Goal: Book appointment/travel/reservation

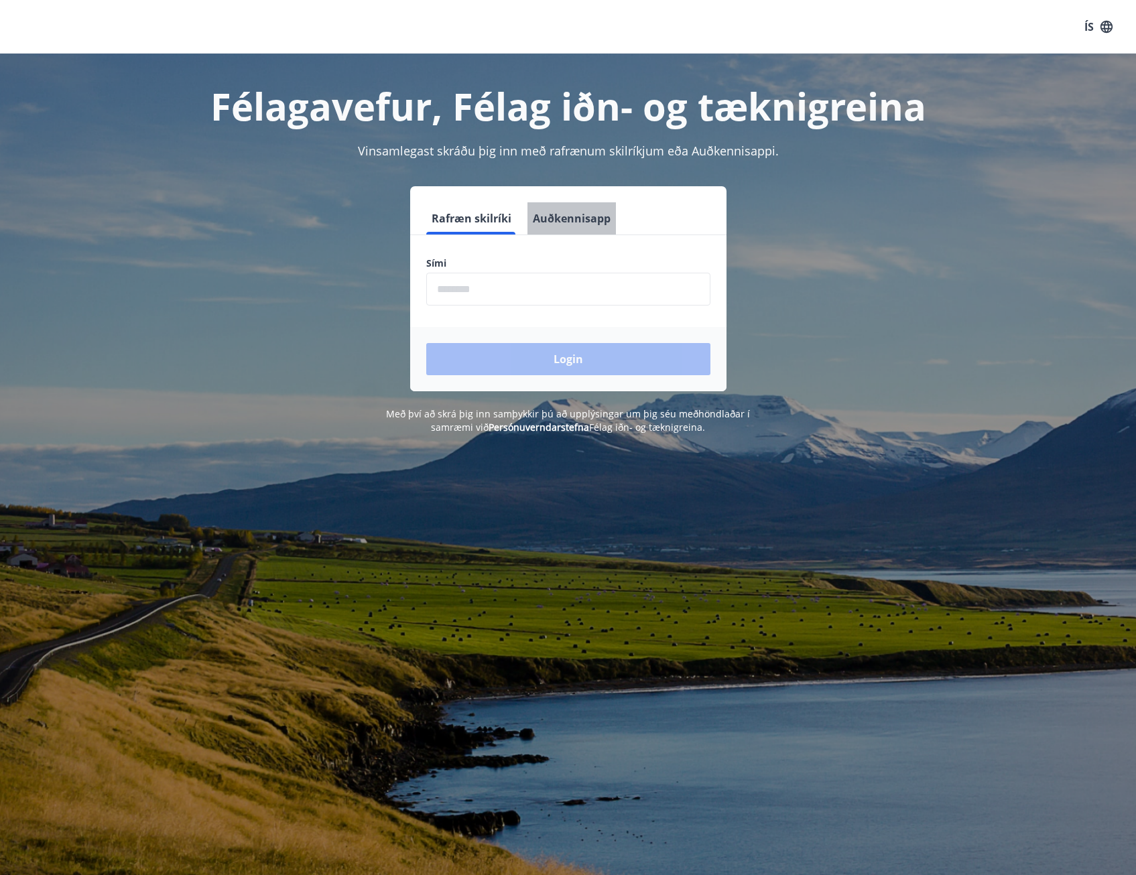
drag, startPoint x: 597, startPoint y: 217, endPoint x: 589, endPoint y: 251, distance: 35.1
click at [597, 217] on button "Auðkennisapp" at bounding box center [572, 218] width 88 height 32
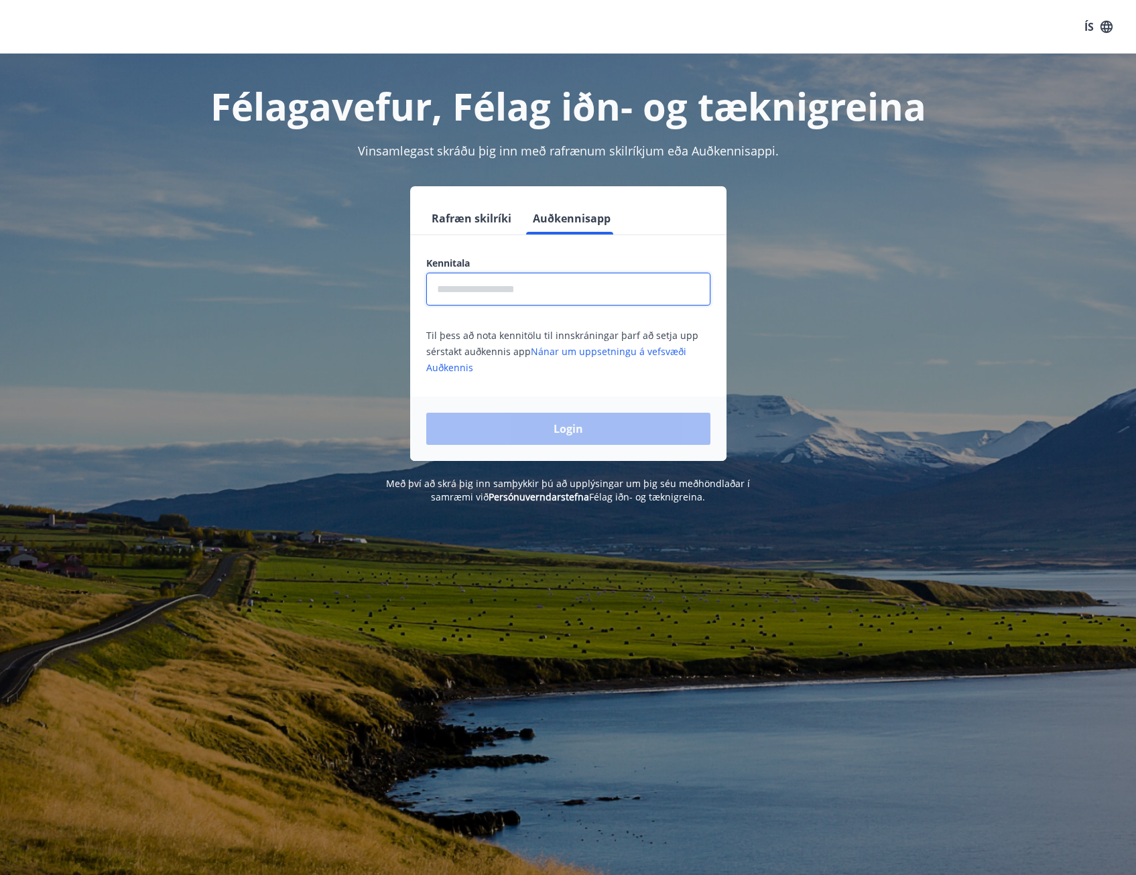
click at [550, 299] on input "text" at bounding box center [568, 289] width 284 height 33
type input "**********"
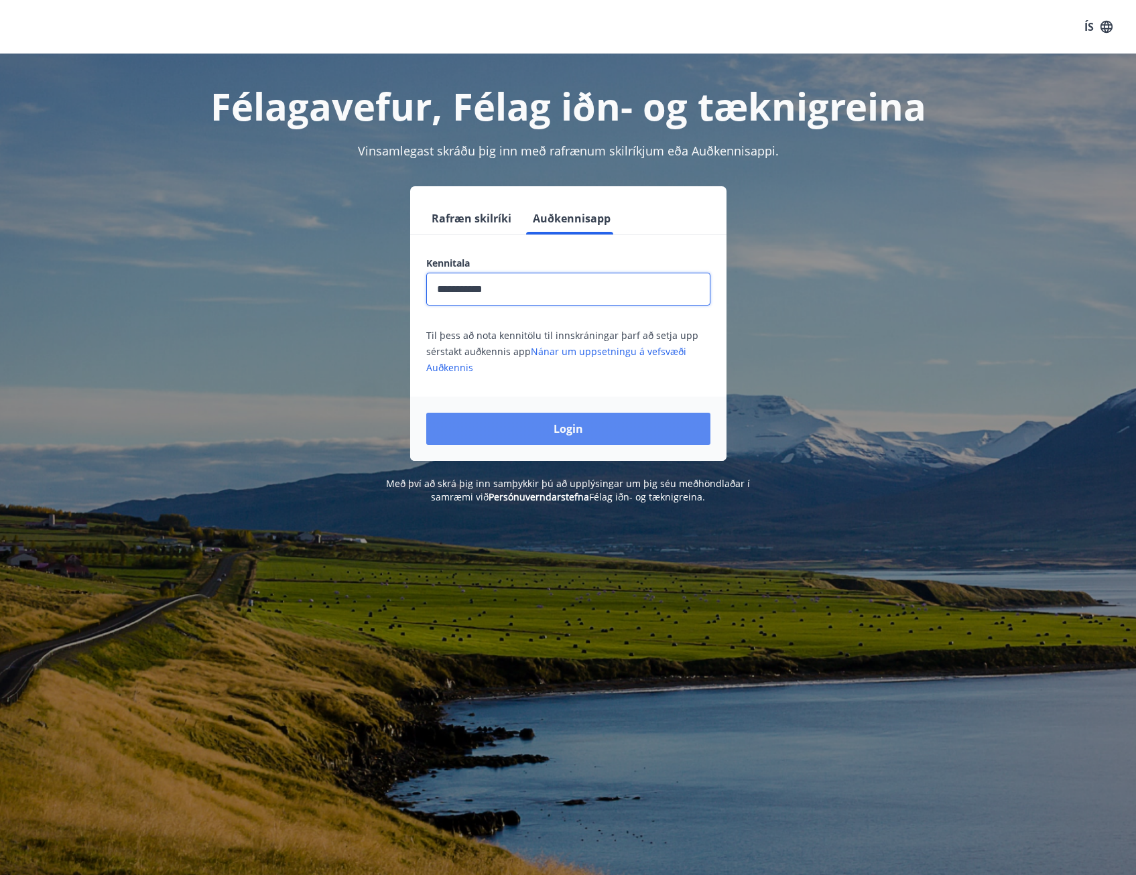
click at [586, 437] on button "Login" at bounding box center [568, 429] width 284 height 32
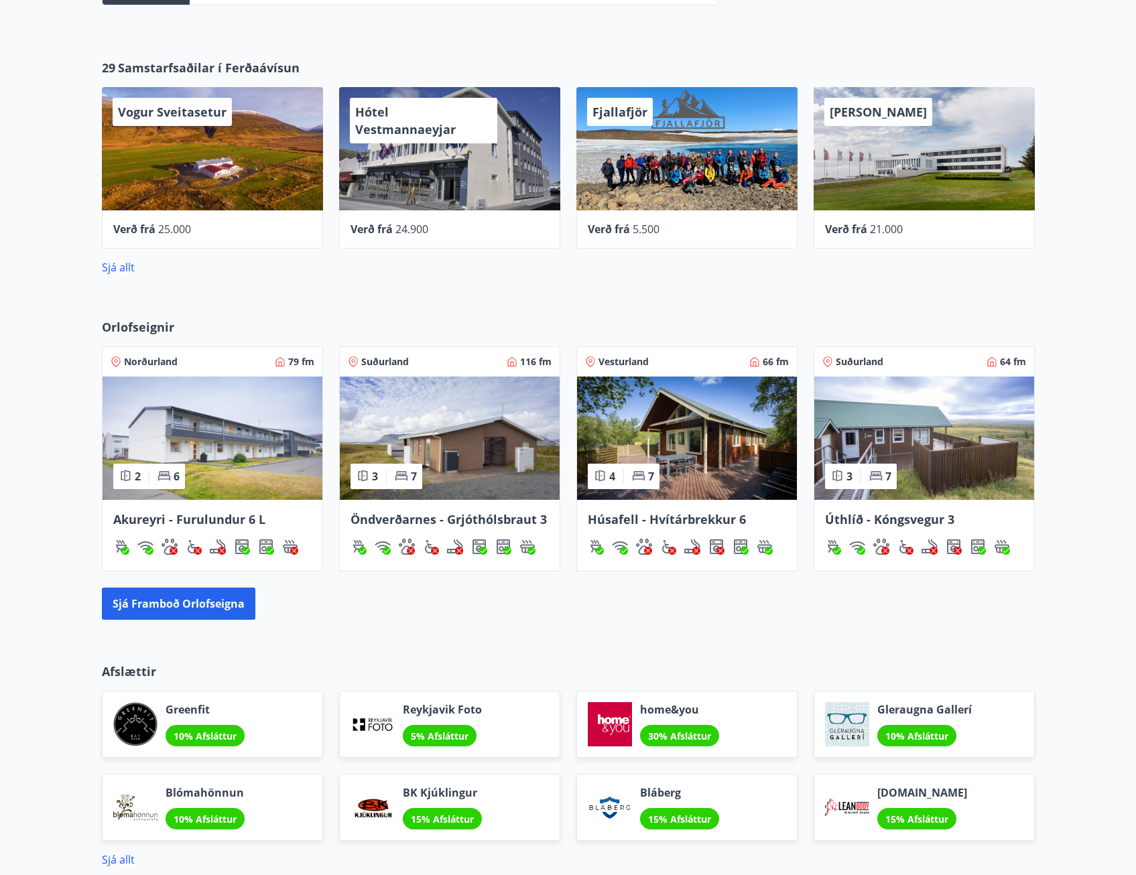
scroll to position [740, 0]
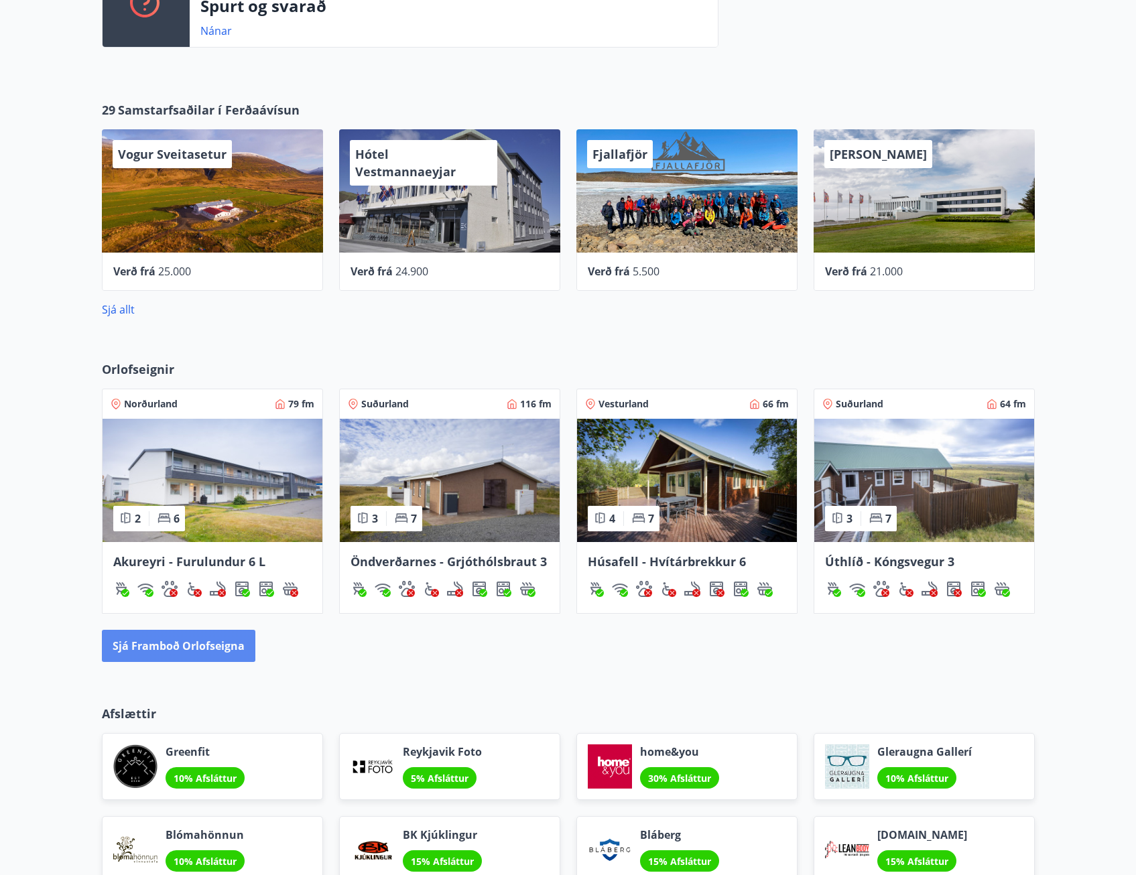
click at [170, 642] on button "Sjá framboð orlofseigna" at bounding box center [179, 646] width 154 height 32
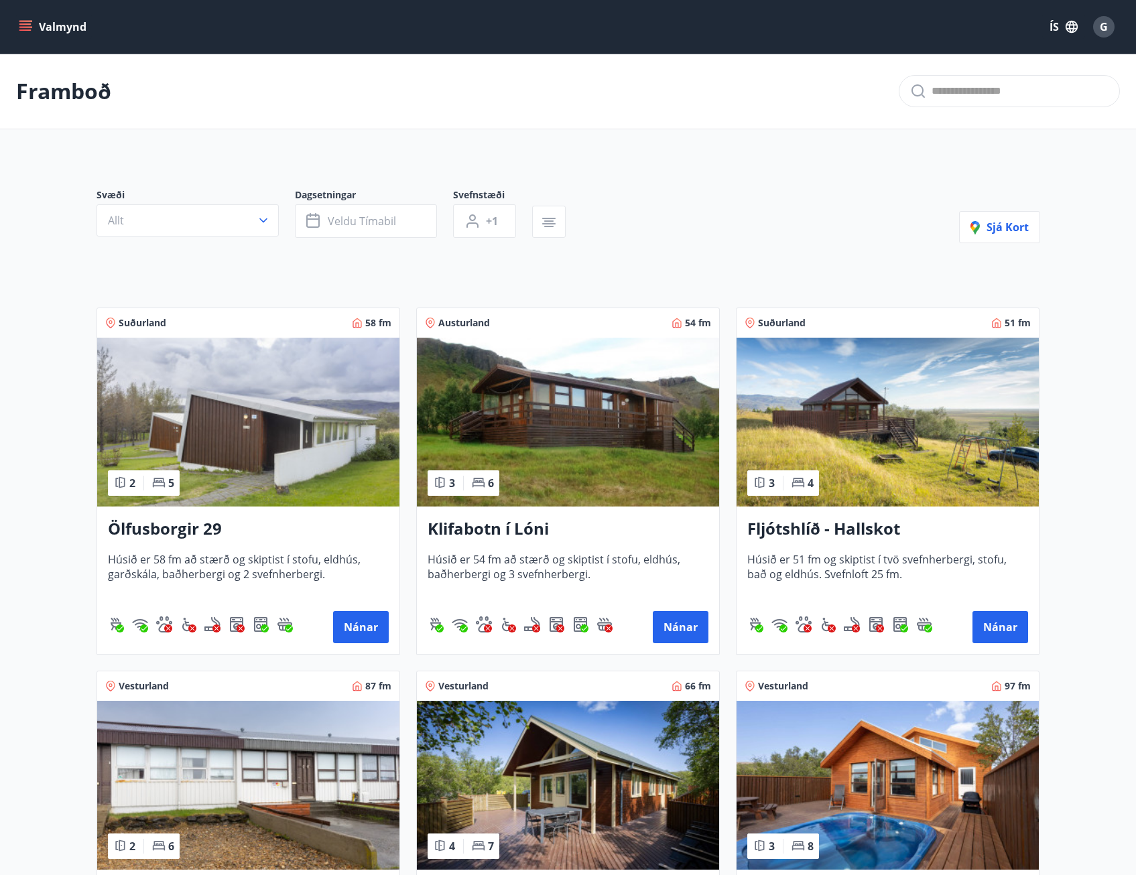
click at [20, 28] on icon "menu" at bounding box center [25, 26] width 13 height 13
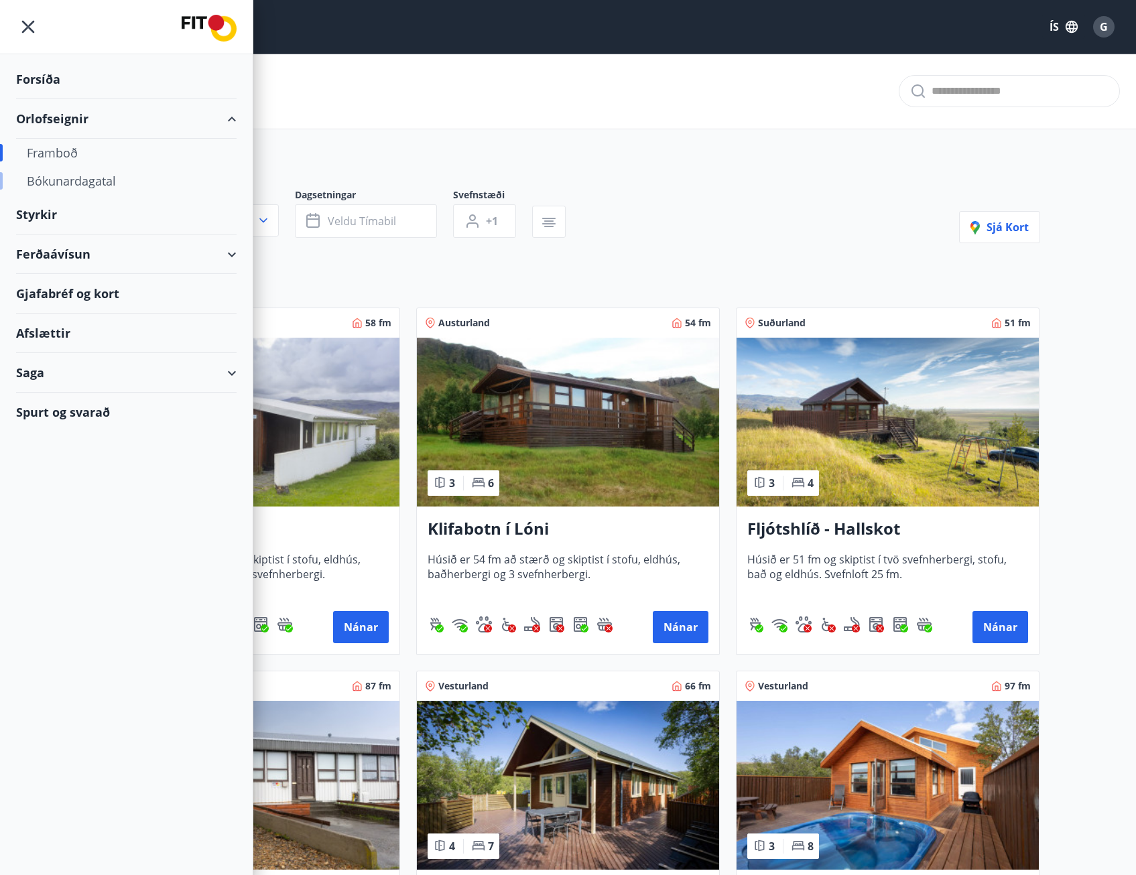
click at [72, 186] on div "Bókunardagatal" at bounding box center [126, 181] width 199 height 28
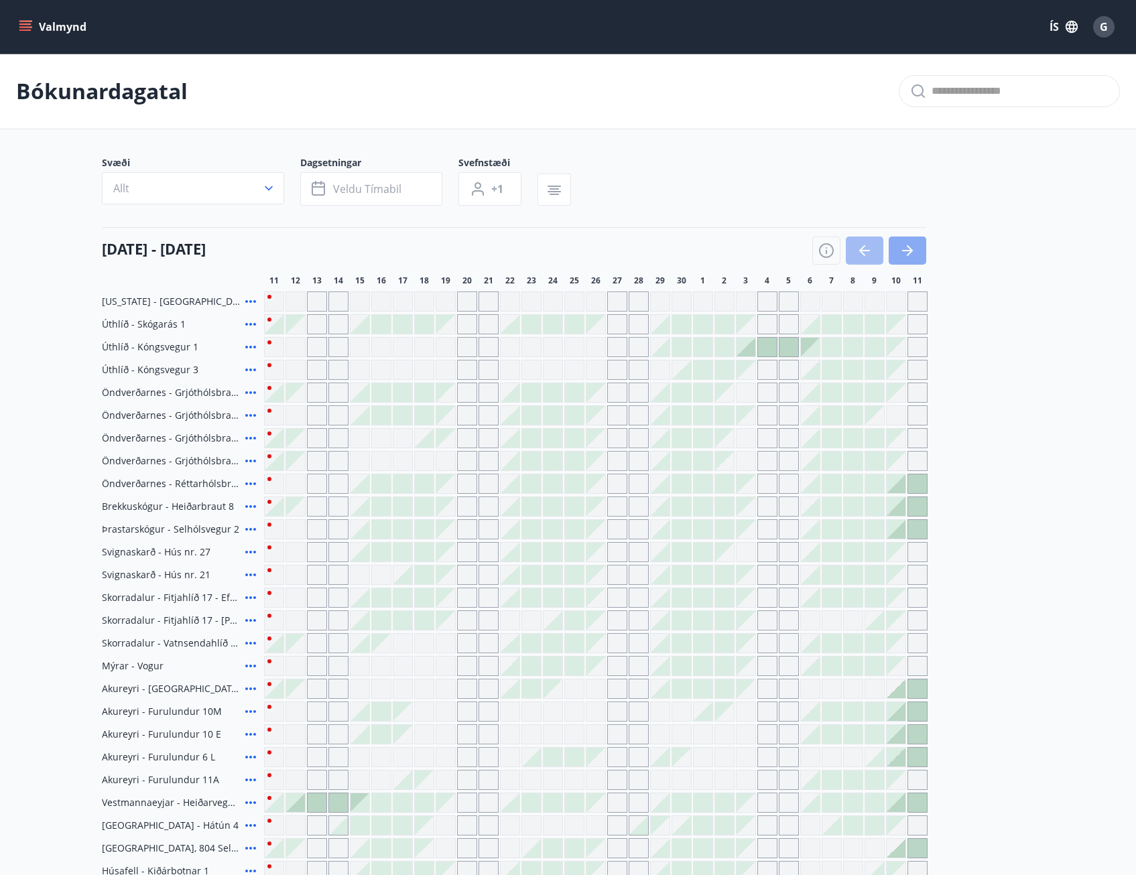
click at [914, 254] on icon "button" at bounding box center [908, 251] width 16 height 16
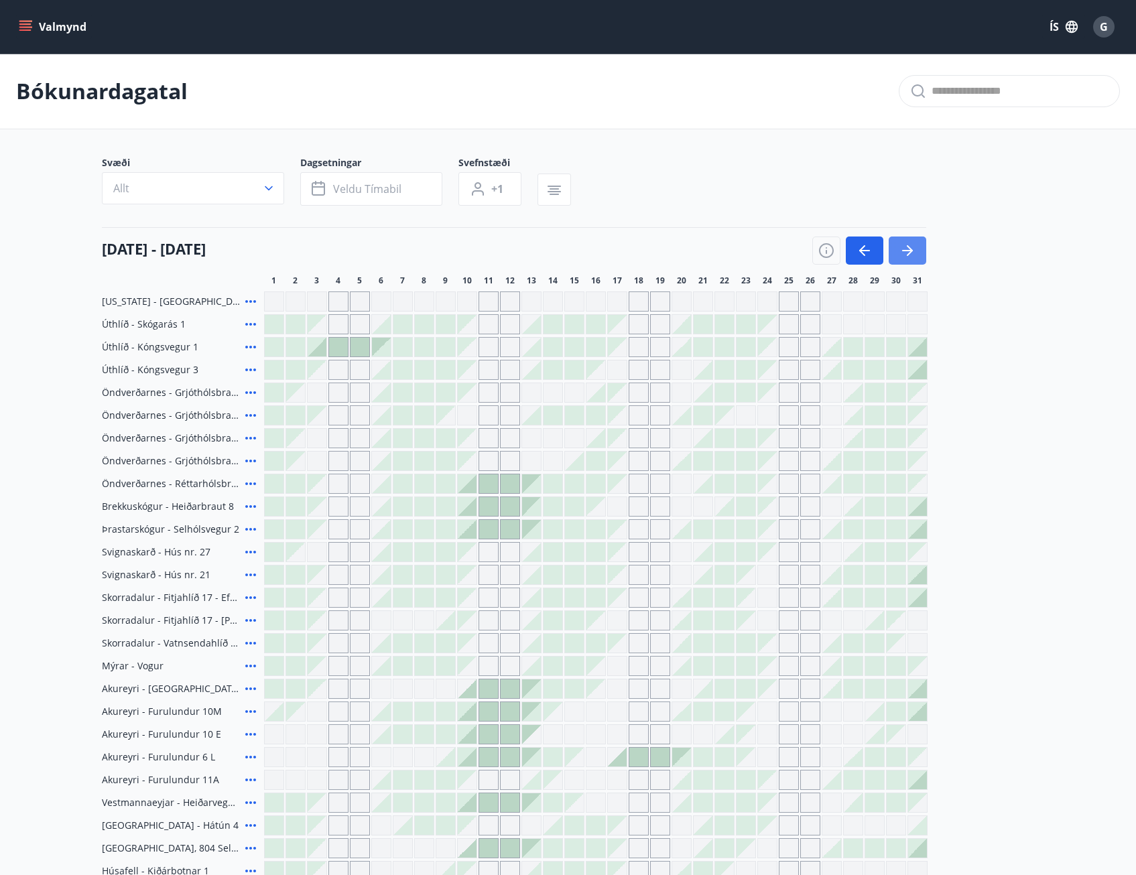
click at [914, 254] on icon "button" at bounding box center [908, 251] width 16 height 16
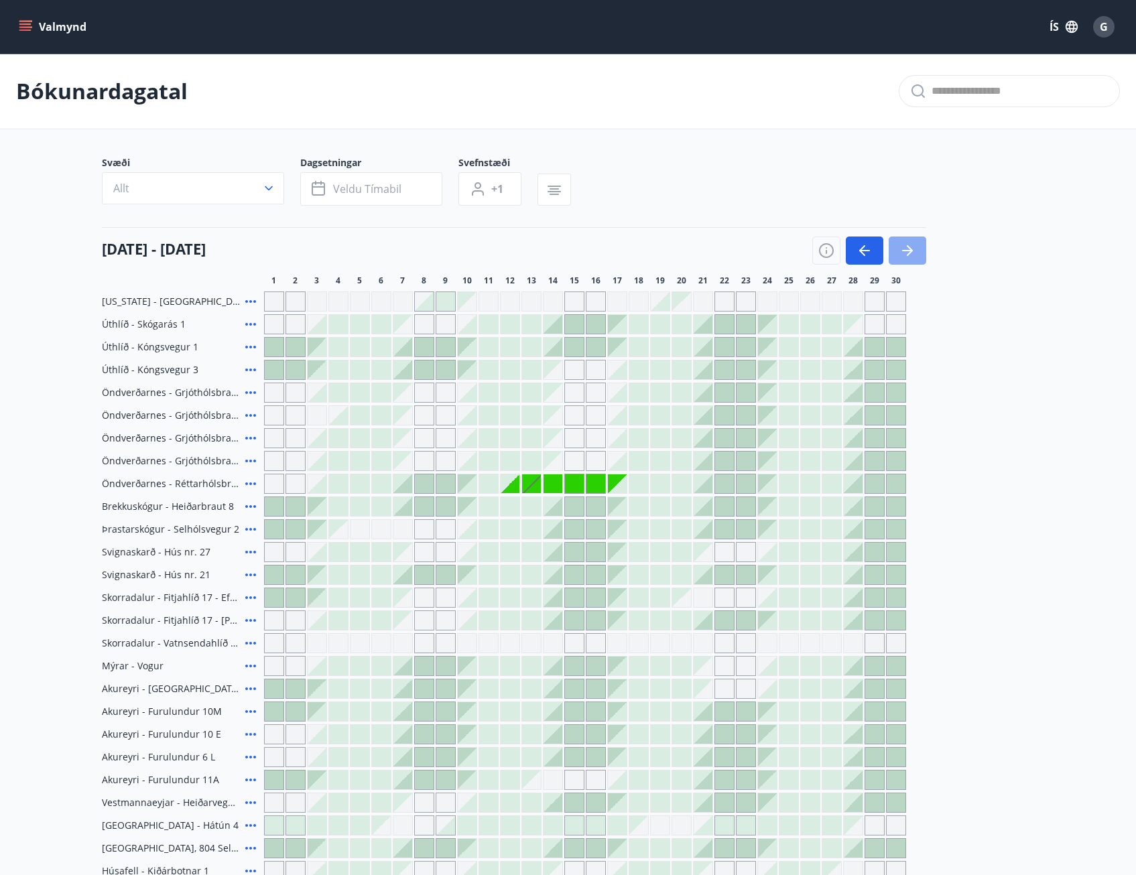
click at [914, 254] on icon "button" at bounding box center [908, 251] width 16 height 16
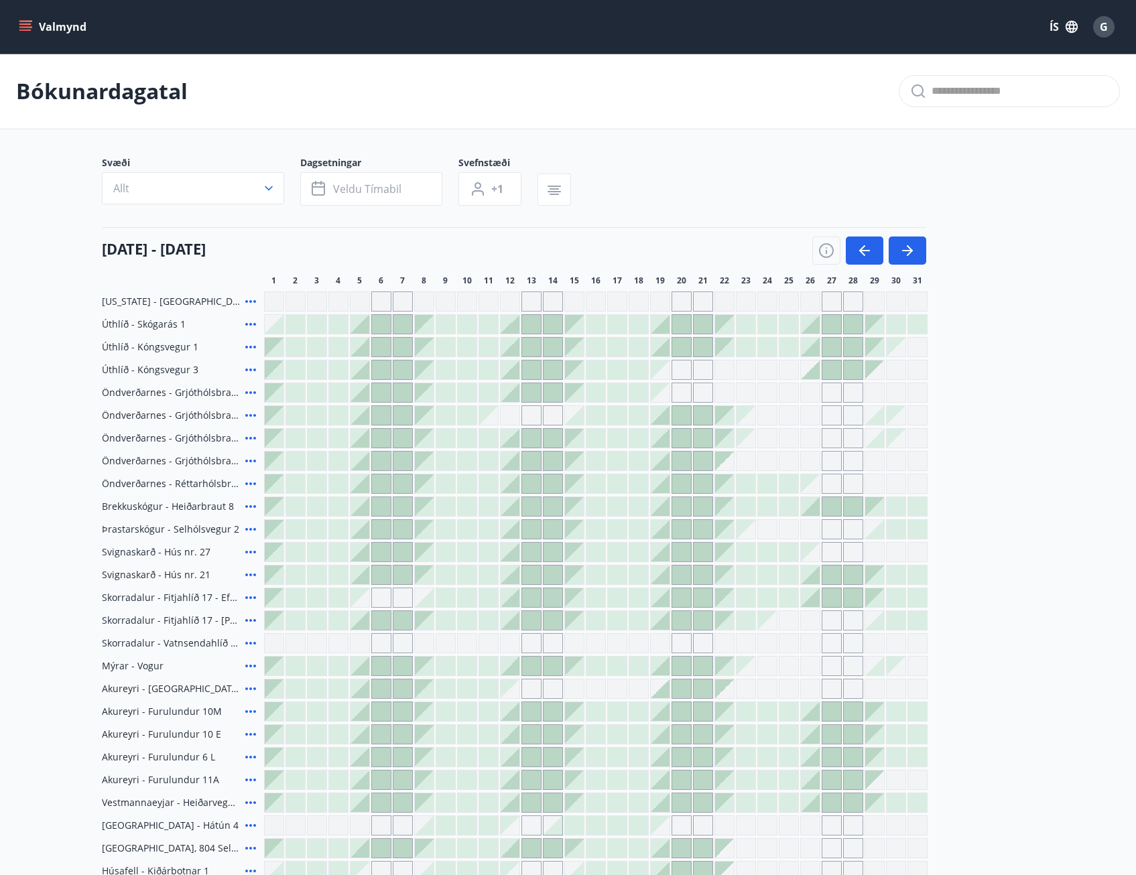
click at [494, 443] on div at bounding box center [488, 438] width 19 height 19
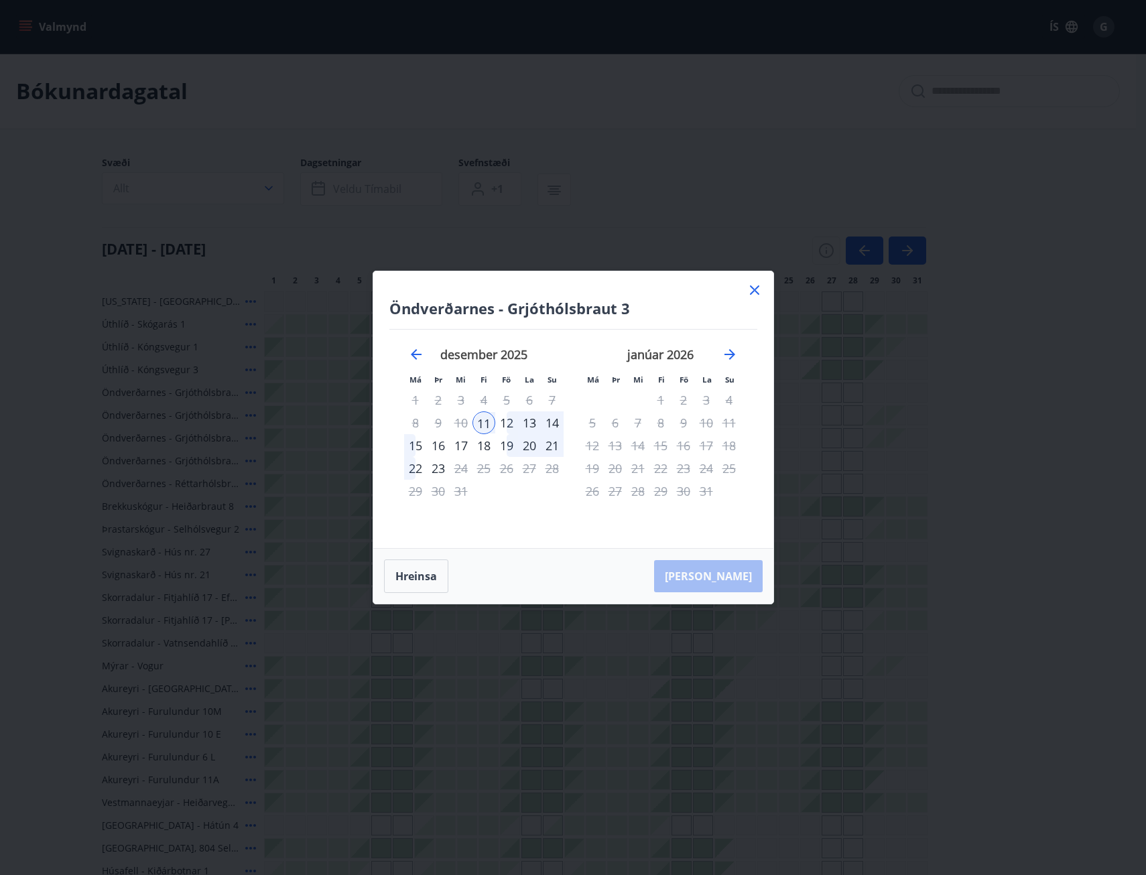
click at [410, 446] on div "15" at bounding box center [415, 445] width 23 height 23
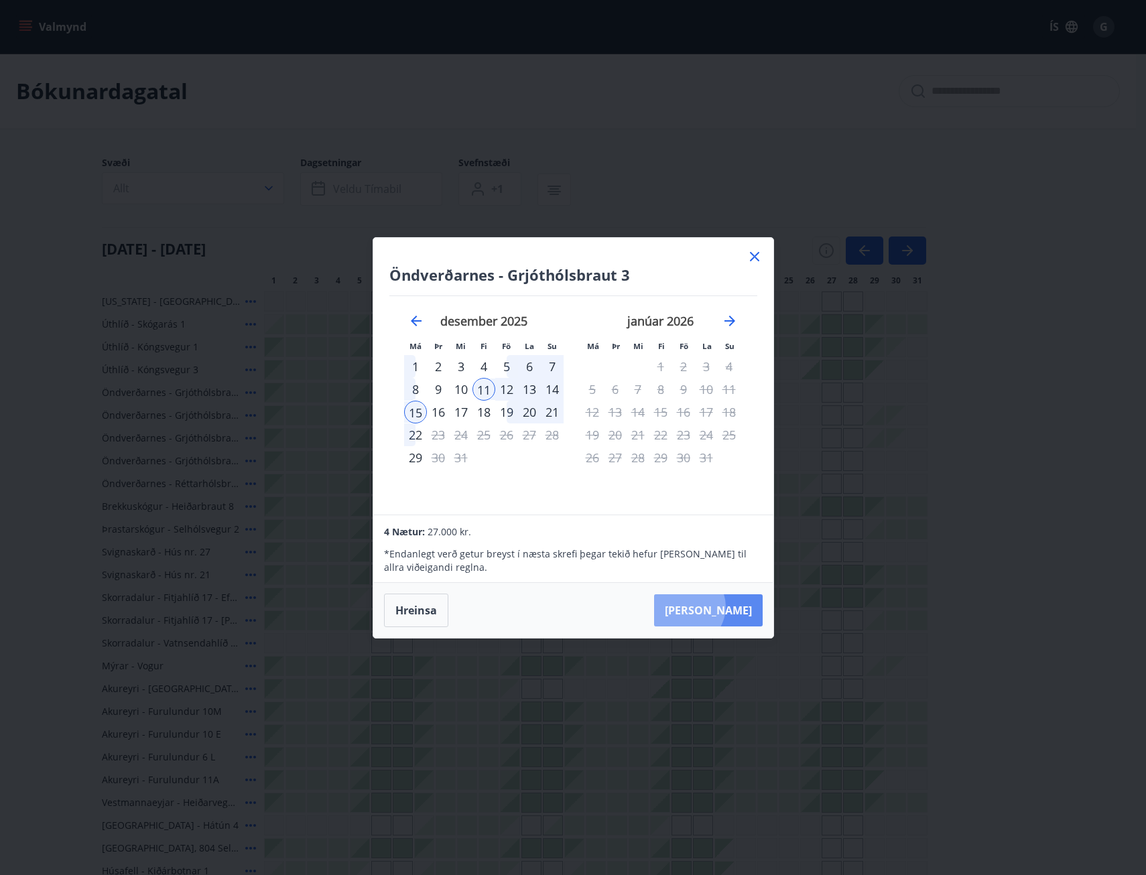
click at [727, 607] on button "[PERSON_NAME]" at bounding box center [708, 611] width 109 height 32
